Goal: Transaction & Acquisition: Purchase product/service

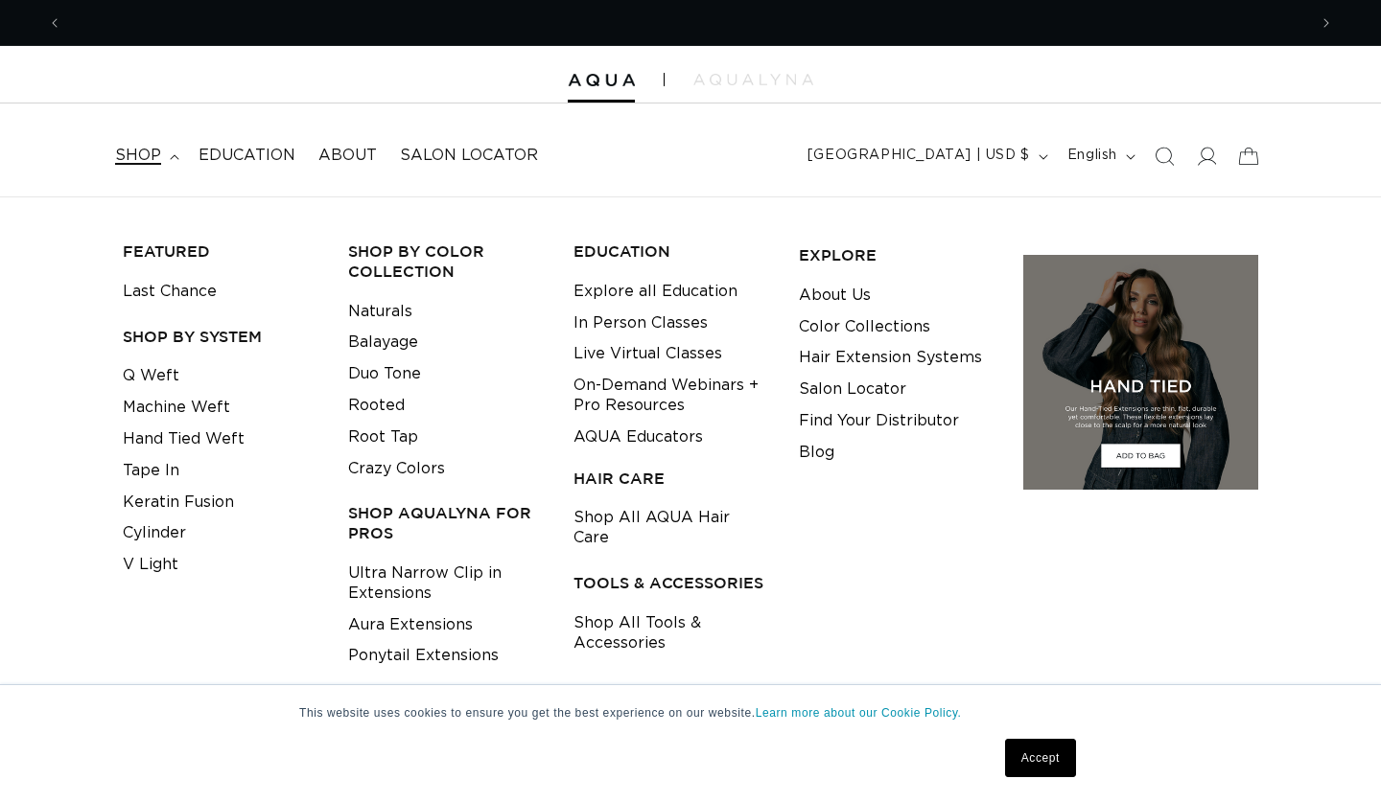
scroll to position [0, 2489]
click at [173, 434] on link "Hand Tied Weft" at bounding box center [184, 440] width 122 height 32
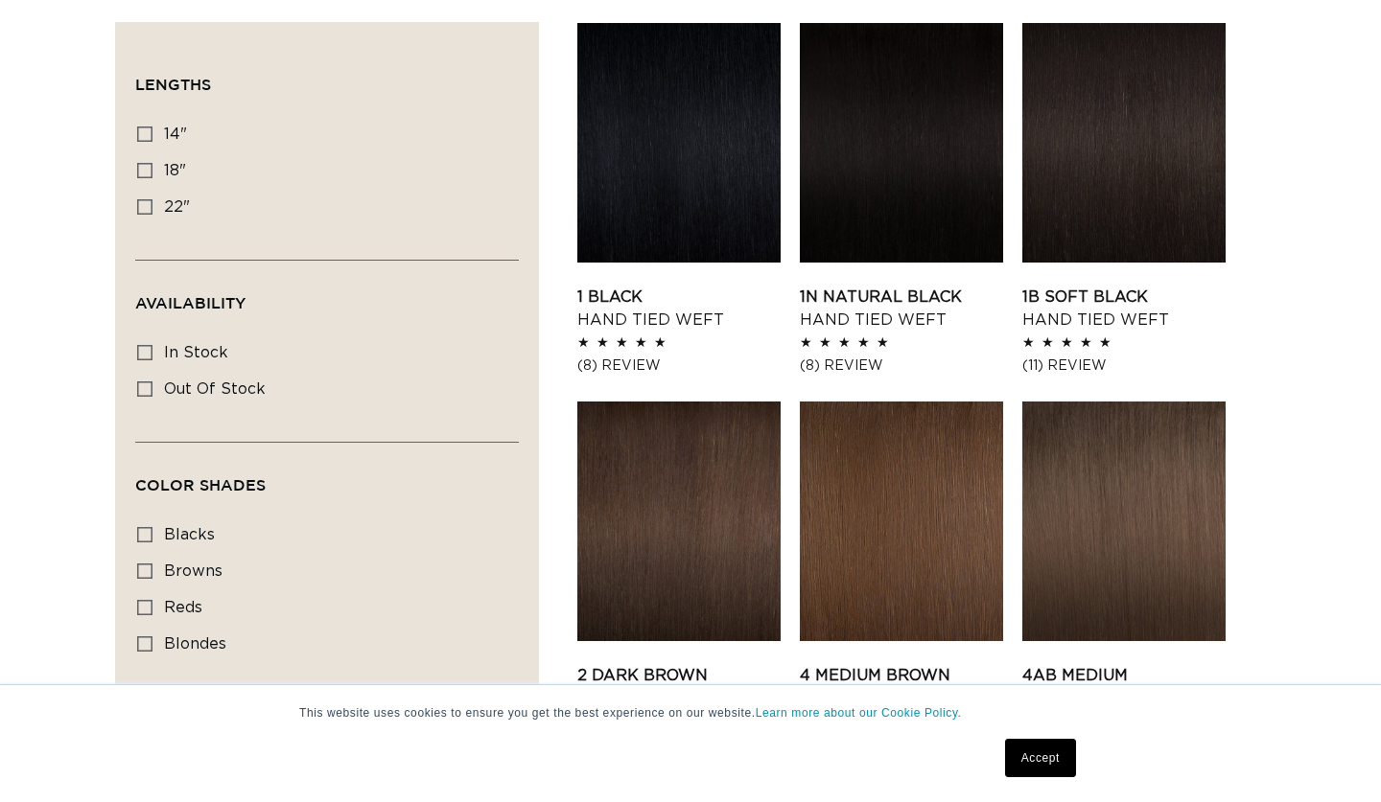
scroll to position [663, 0]
click at [1071, 286] on link "1B Soft Black Hand Tied Weft" at bounding box center [1123, 309] width 203 height 46
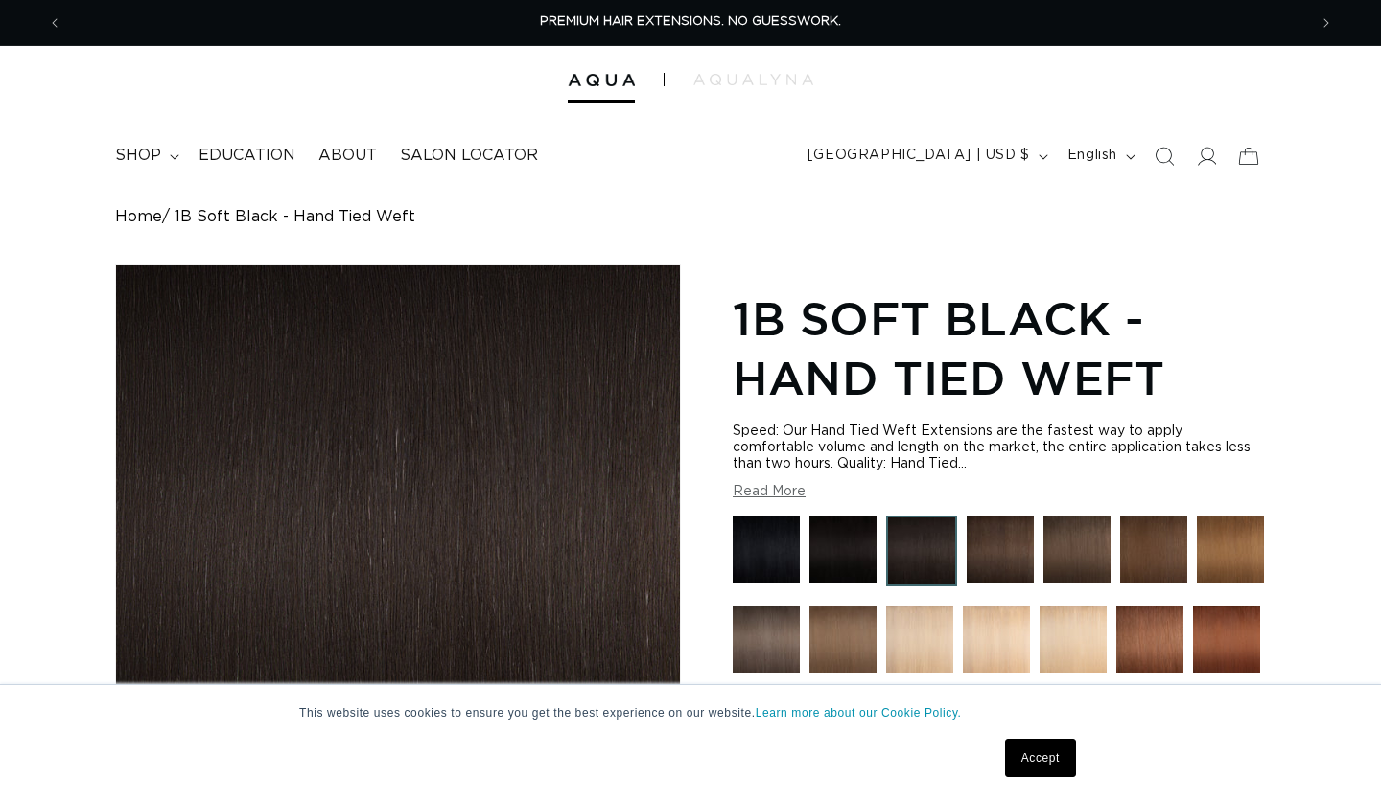
click at [1216, 691] on img at bounding box center [1226, 724] width 67 height 67
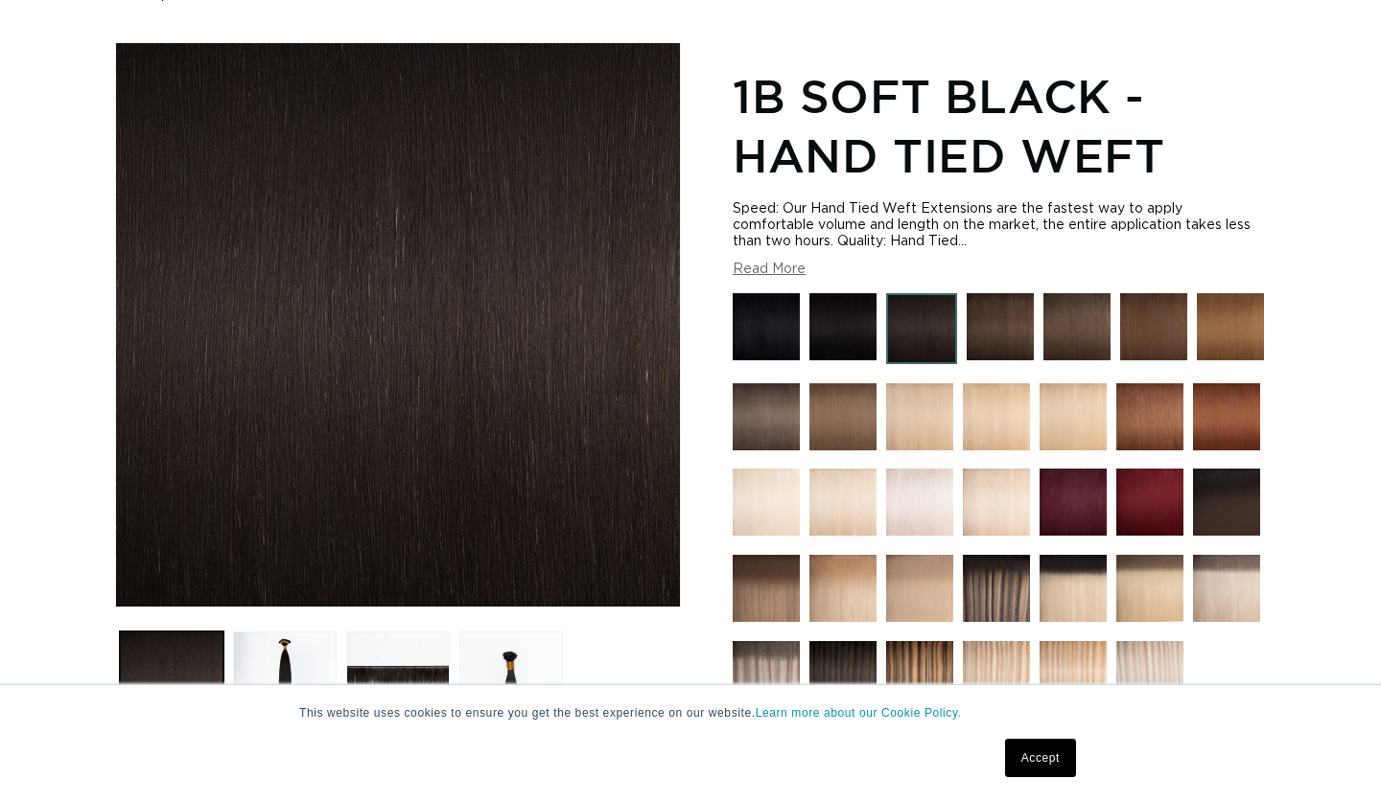
scroll to position [0, 2489]
